Goal: Find specific page/section: Find specific page/section

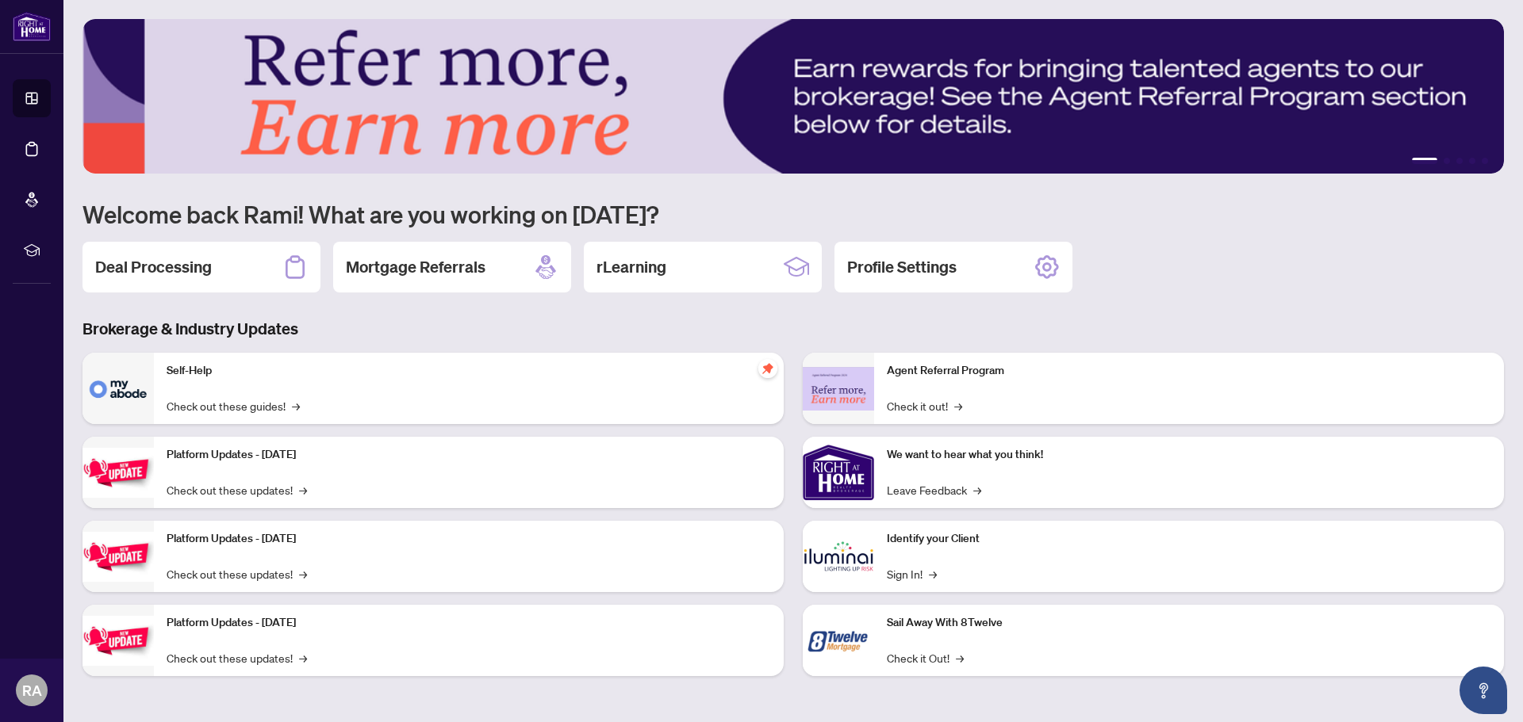
click at [481, 318] on h3 "Brokerage & Industry Updates" at bounding box center [792, 329] width 1421 height 22
click at [186, 273] on h2 "Deal Processing" at bounding box center [153, 267] width 117 height 22
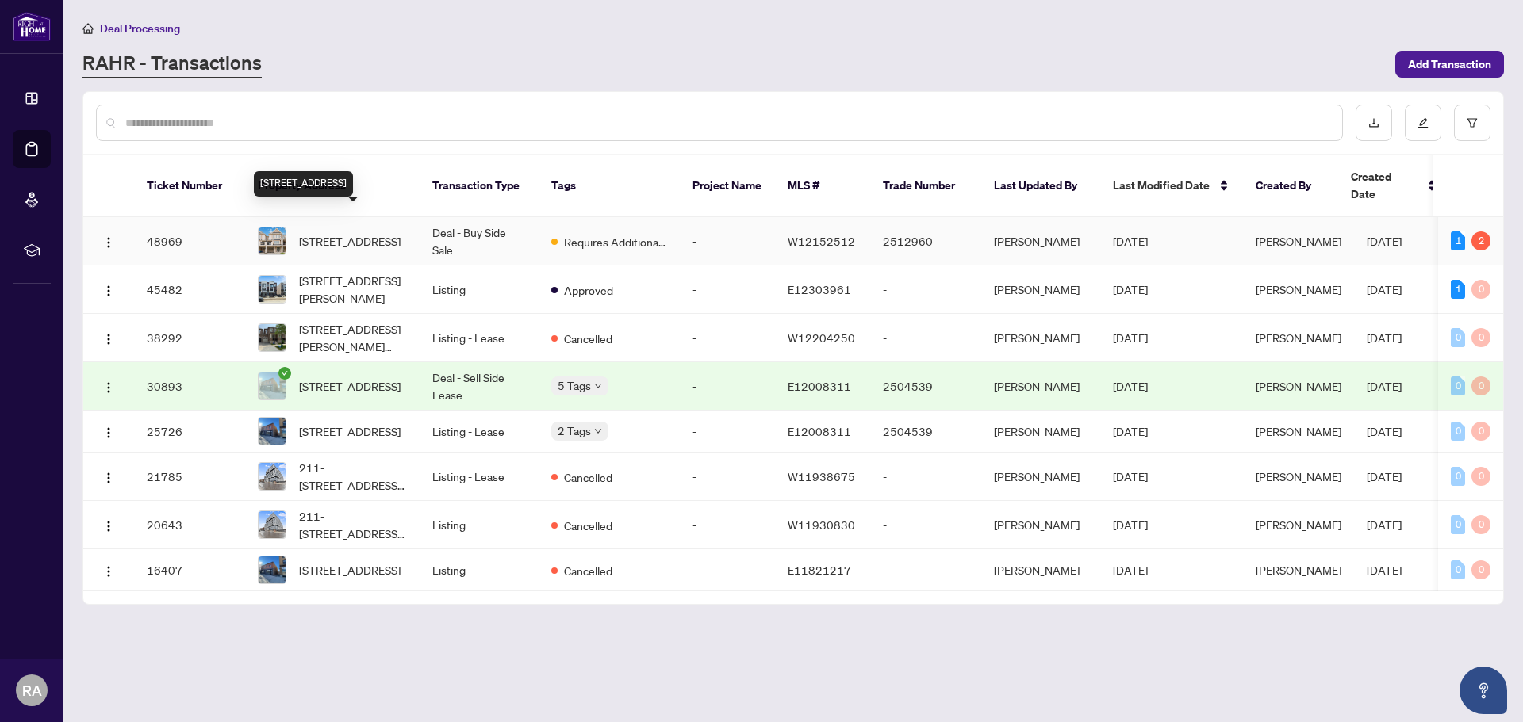
click at [358, 232] on span "[STREET_ADDRESS]" at bounding box center [350, 240] width 102 height 17
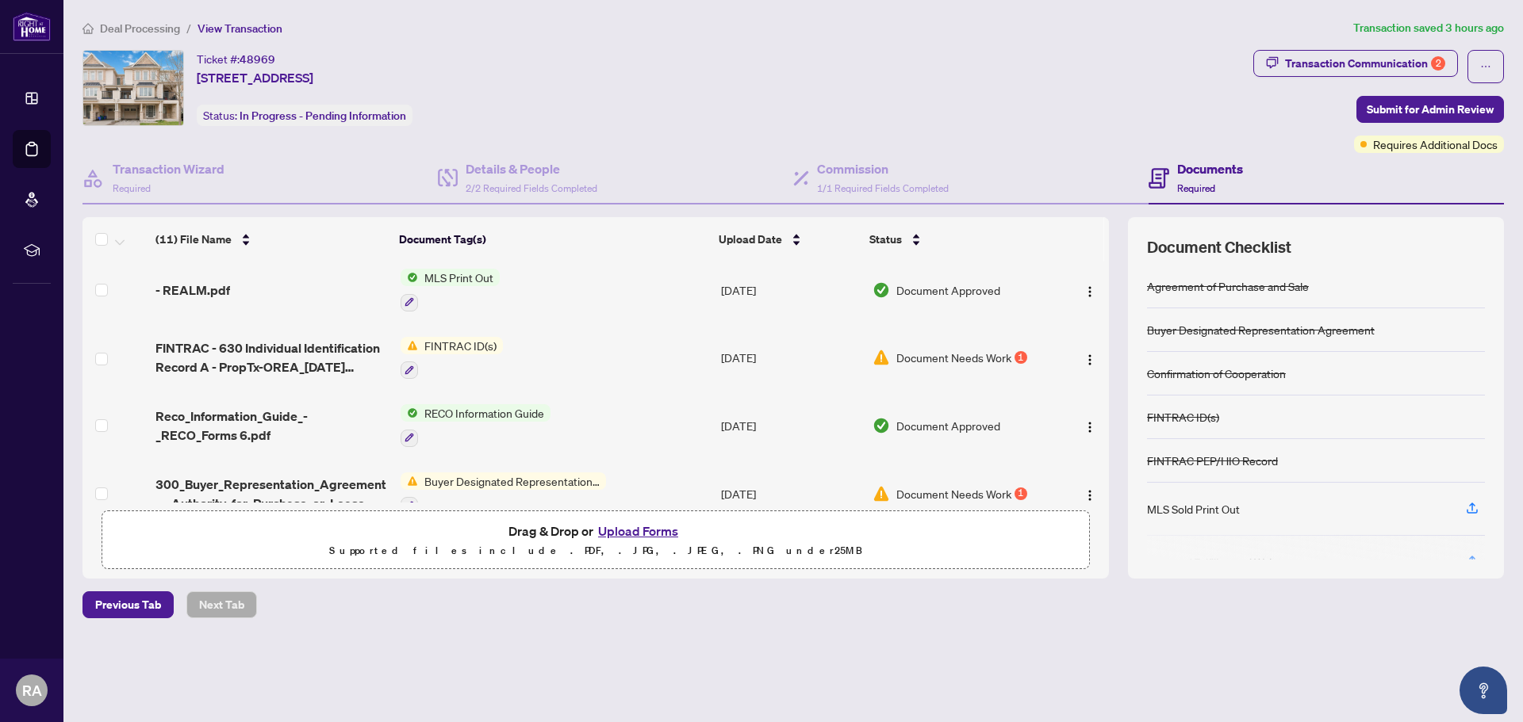
scroll to position [496, 0]
